Goal: Information Seeking & Learning: Check status

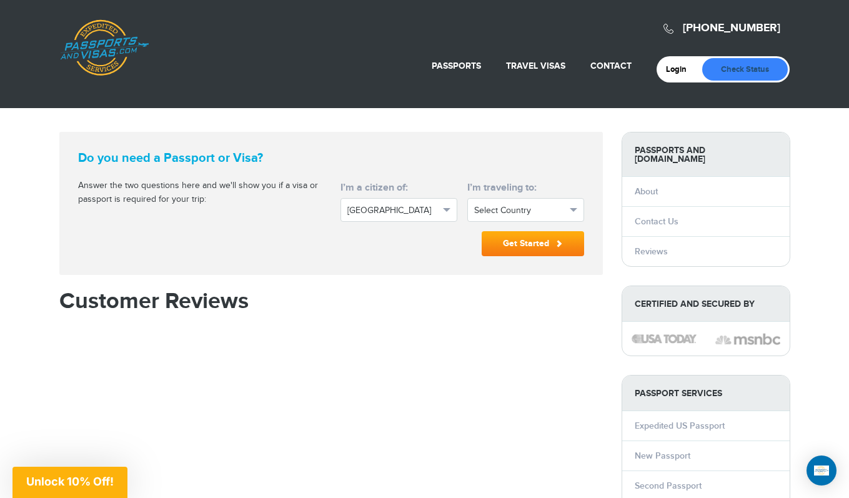
click at [753, 67] on link "Check Status" at bounding box center [745, 69] width 86 height 22
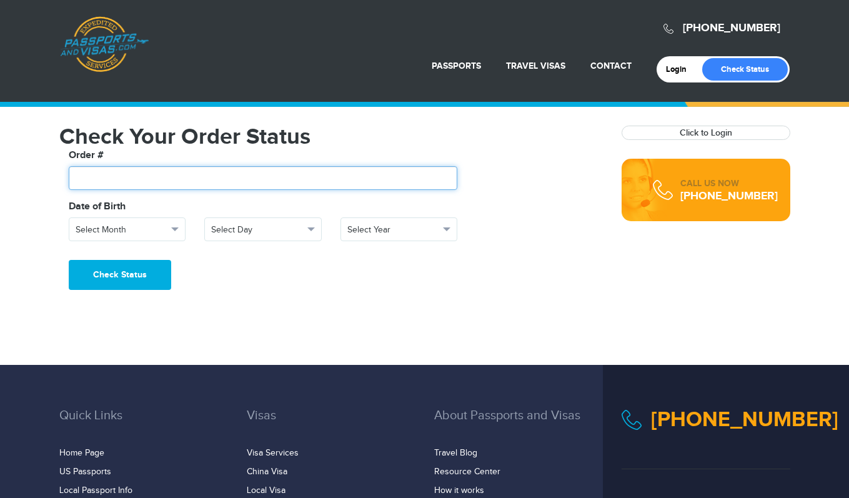
click at [124, 183] on input "text" at bounding box center [263, 178] width 389 height 24
type input "*"
type input "*******"
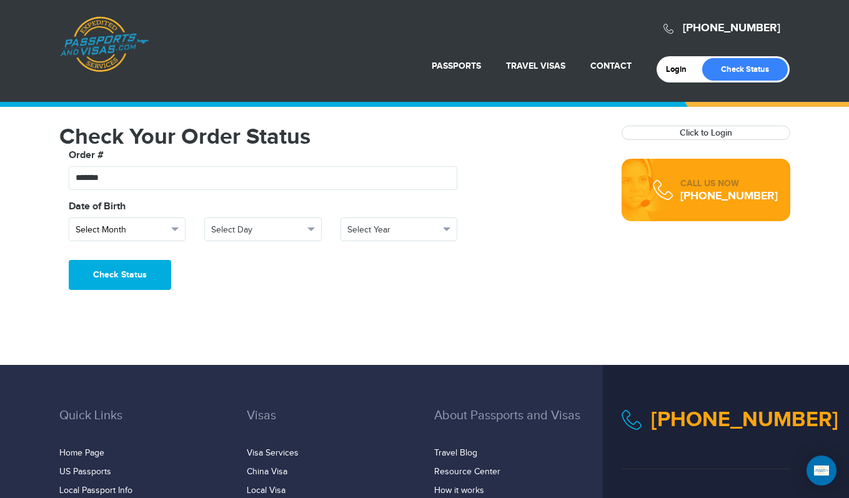
click at [153, 232] on span "Select Month" at bounding box center [122, 230] width 92 height 12
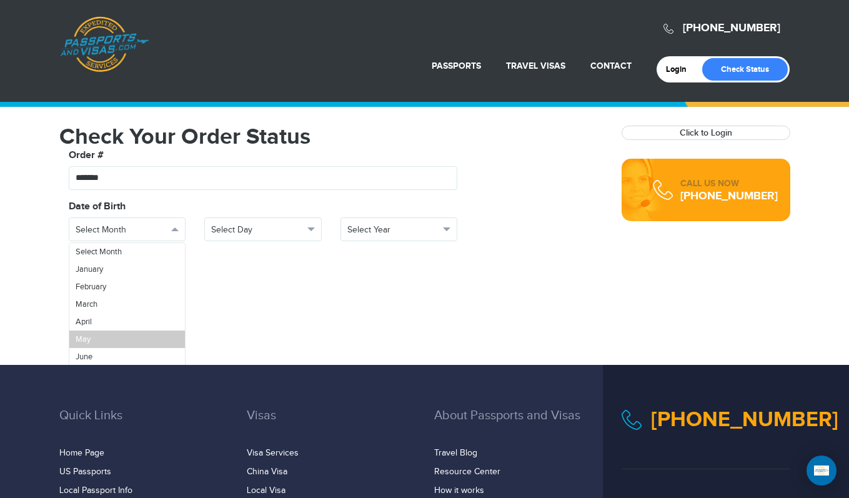
click at [113, 334] on link "May" at bounding box center [127, 338] width 116 height 17
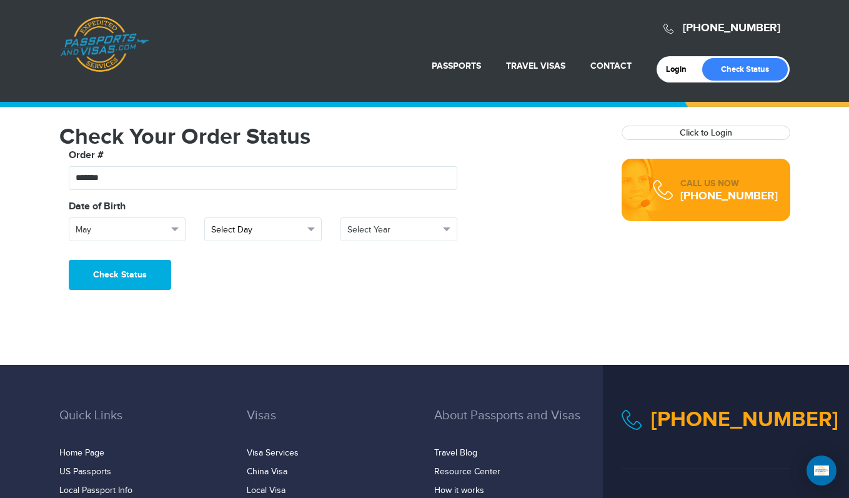
click at [233, 226] on span "Select Day" at bounding box center [257, 230] width 92 height 12
click at [244, 362] on link "28" at bounding box center [263, 364] width 116 height 17
click at [363, 233] on span "Select Year" at bounding box center [393, 230] width 92 height 12
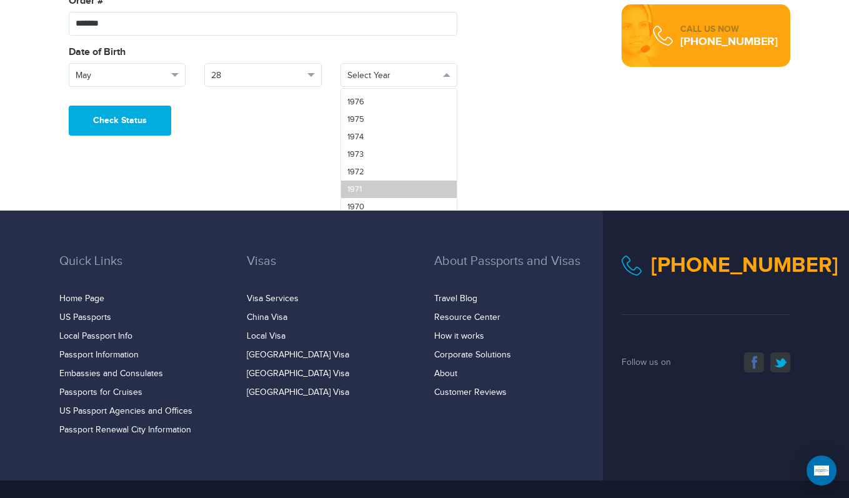
scroll to position [907, 0]
click at [369, 192] on link "1969" at bounding box center [399, 186] width 116 height 17
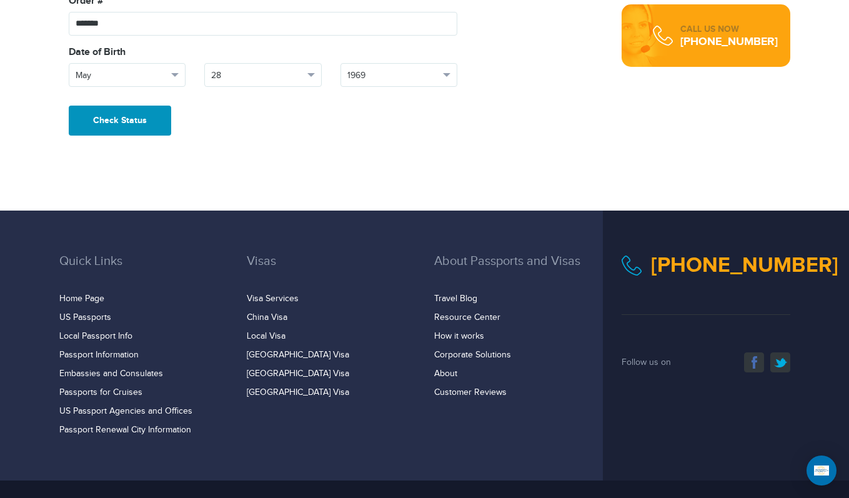
click at [84, 115] on button "Check Status" at bounding box center [120, 121] width 102 height 30
